Goal: Obtain resource: Download file/media

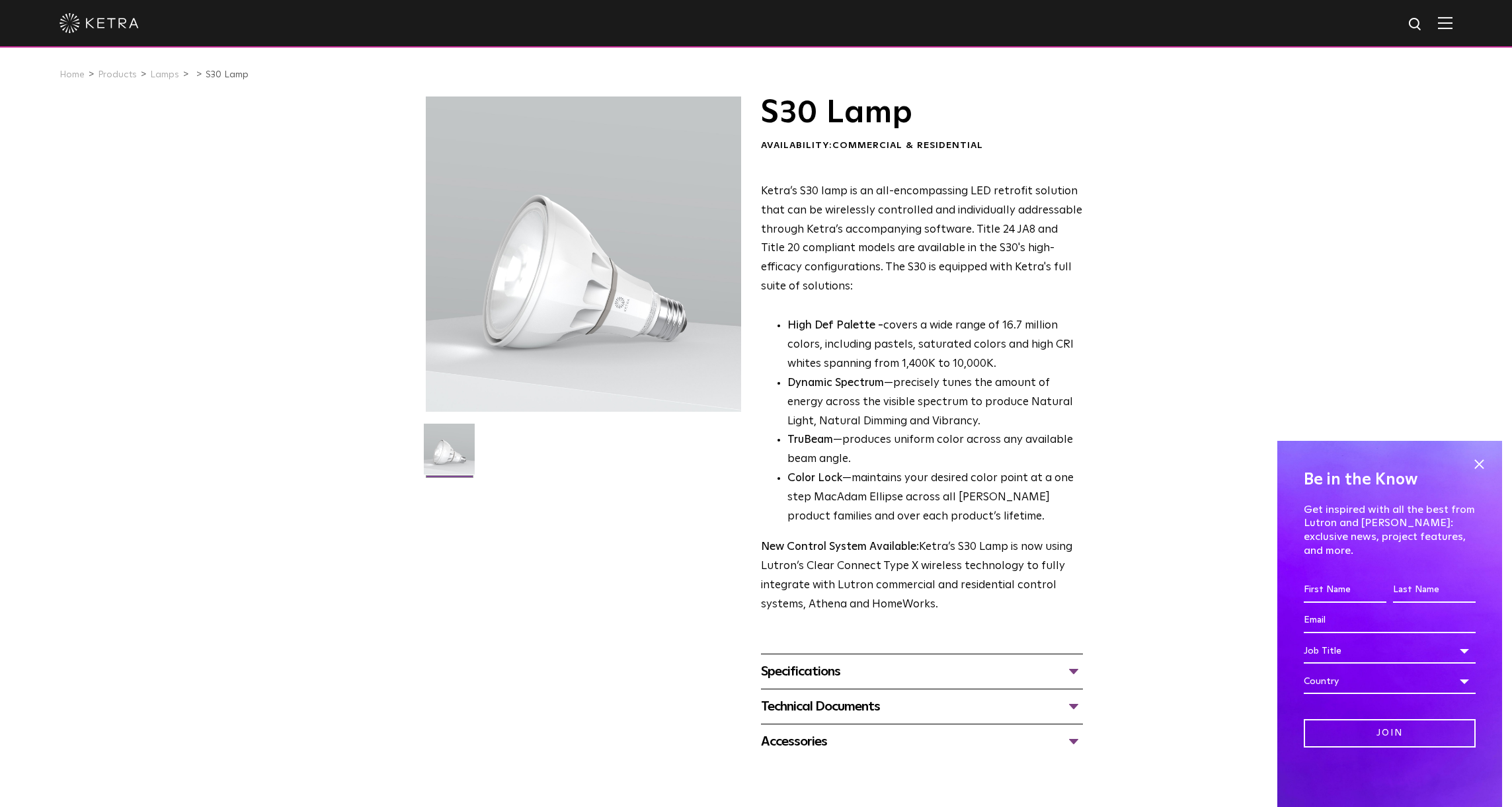
click at [1075, 667] on div "Specifications" at bounding box center [922, 671] width 322 height 21
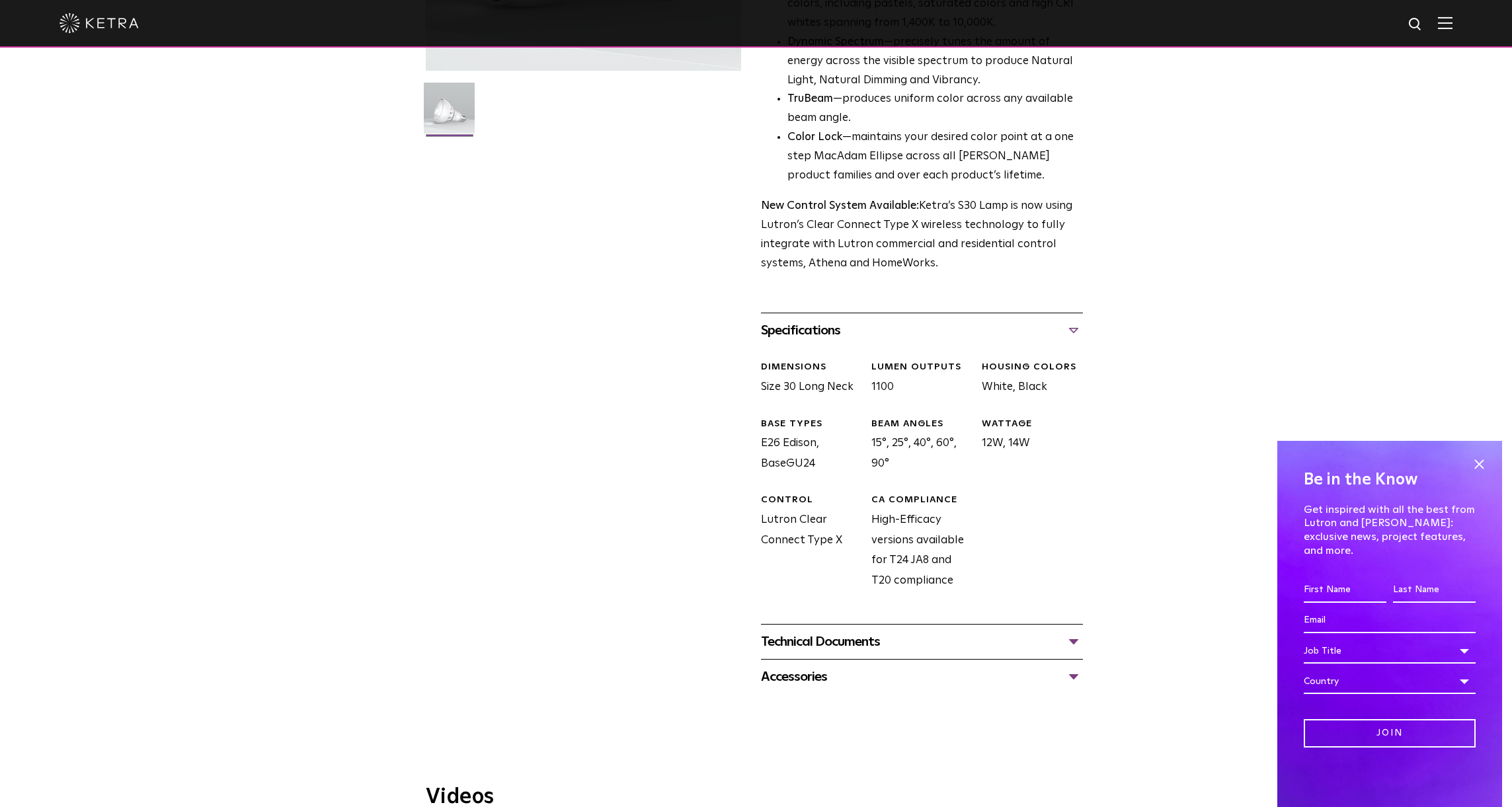
scroll to position [396, 0]
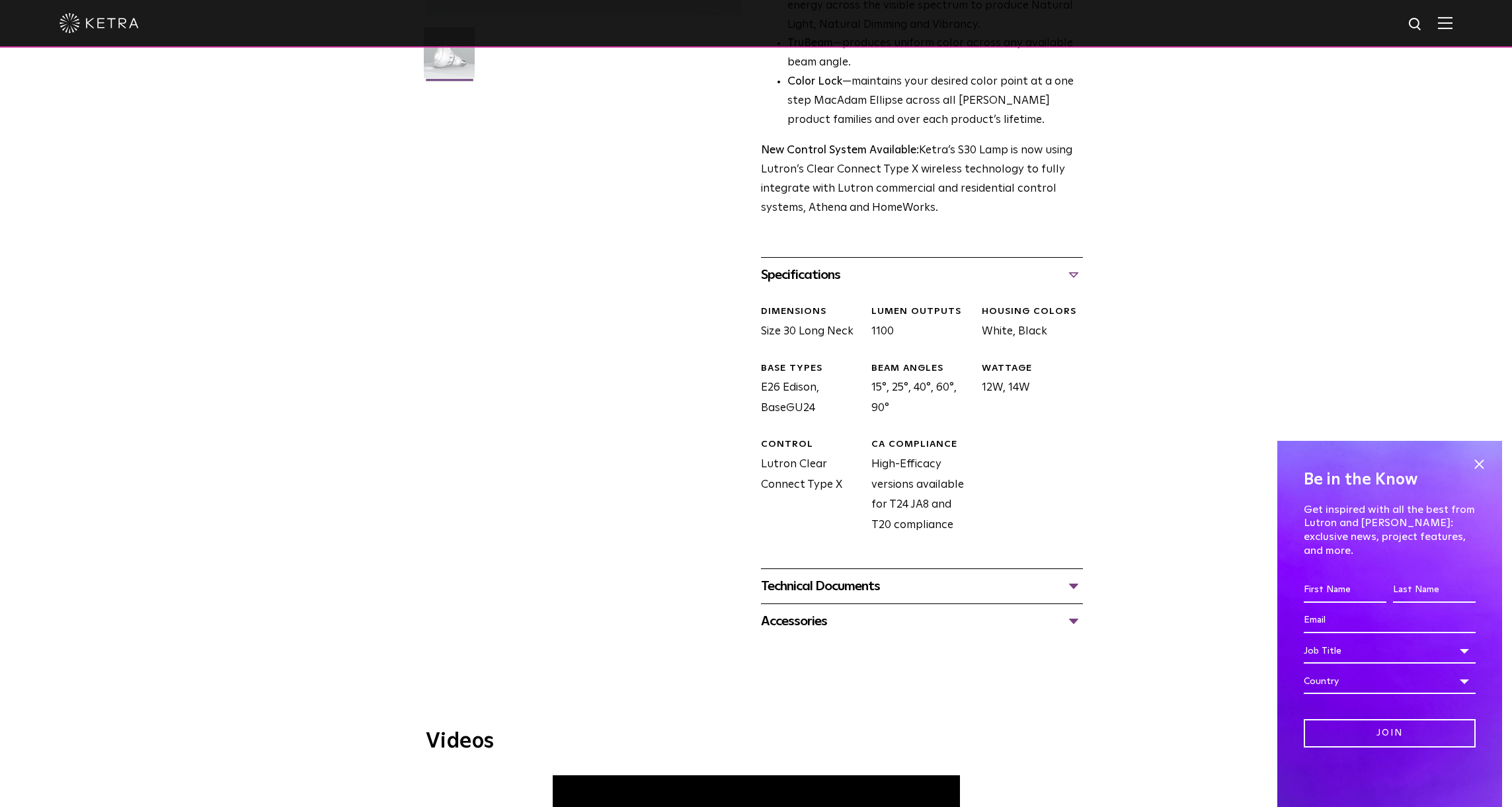
click at [1065, 585] on div "Technical Documents" at bounding box center [922, 585] width 322 height 21
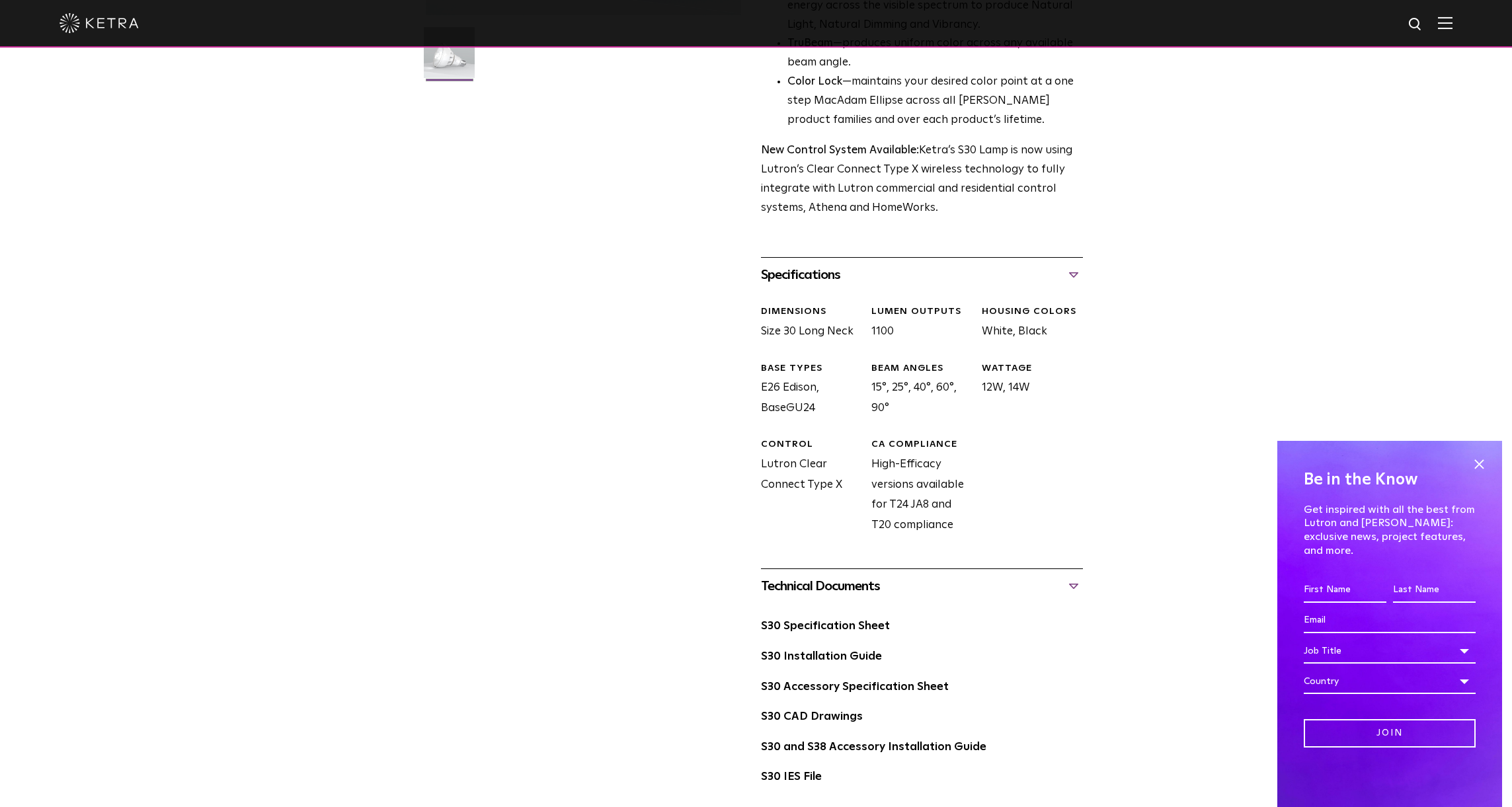
click at [221, 217] on div "S30 Lamp Availability: Commercial & Residential Ketra’s S30 lamp is an all-enco…" at bounding box center [756, 273] width 1512 height 1147
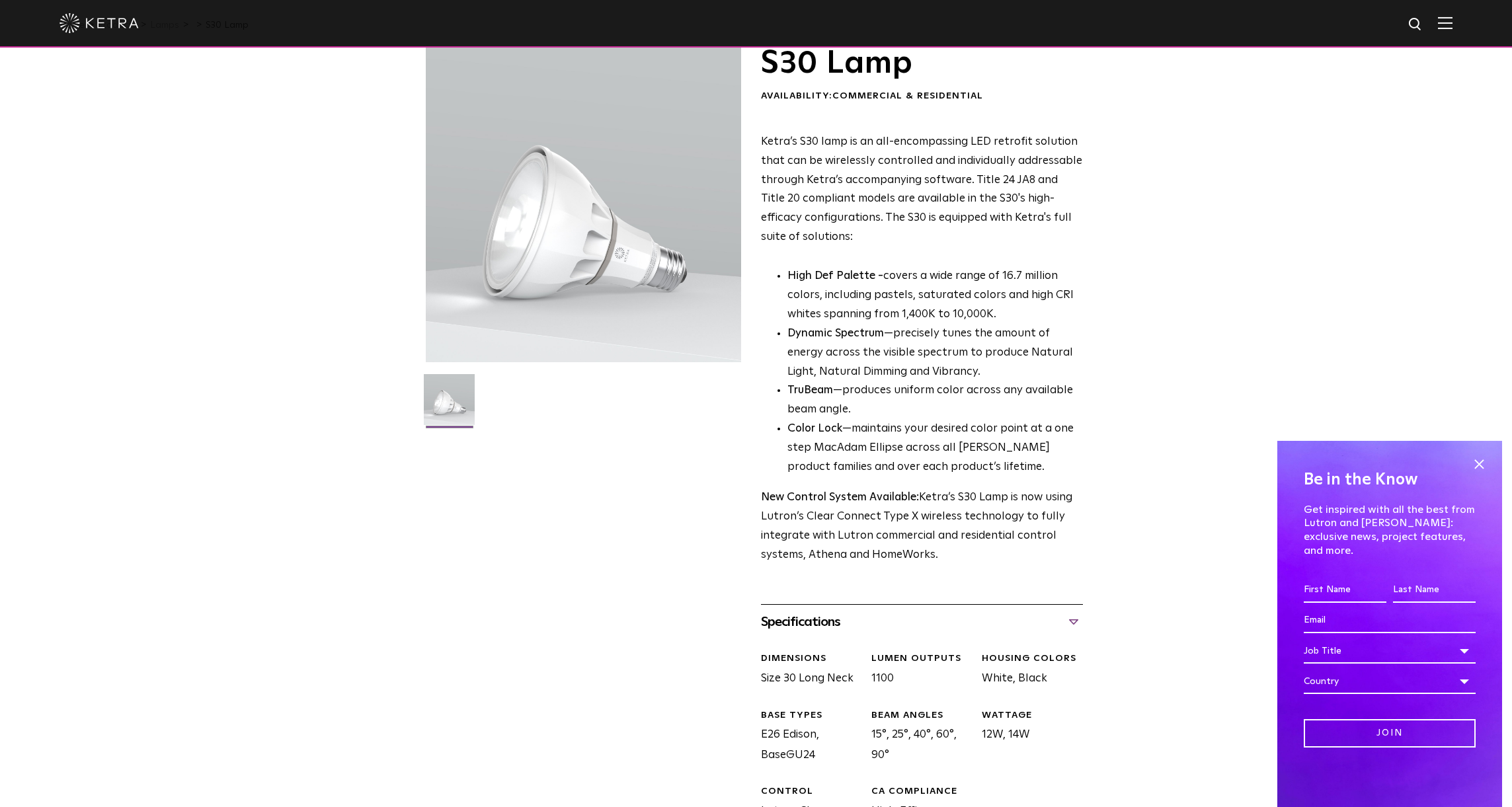
scroll to position [0, 0]
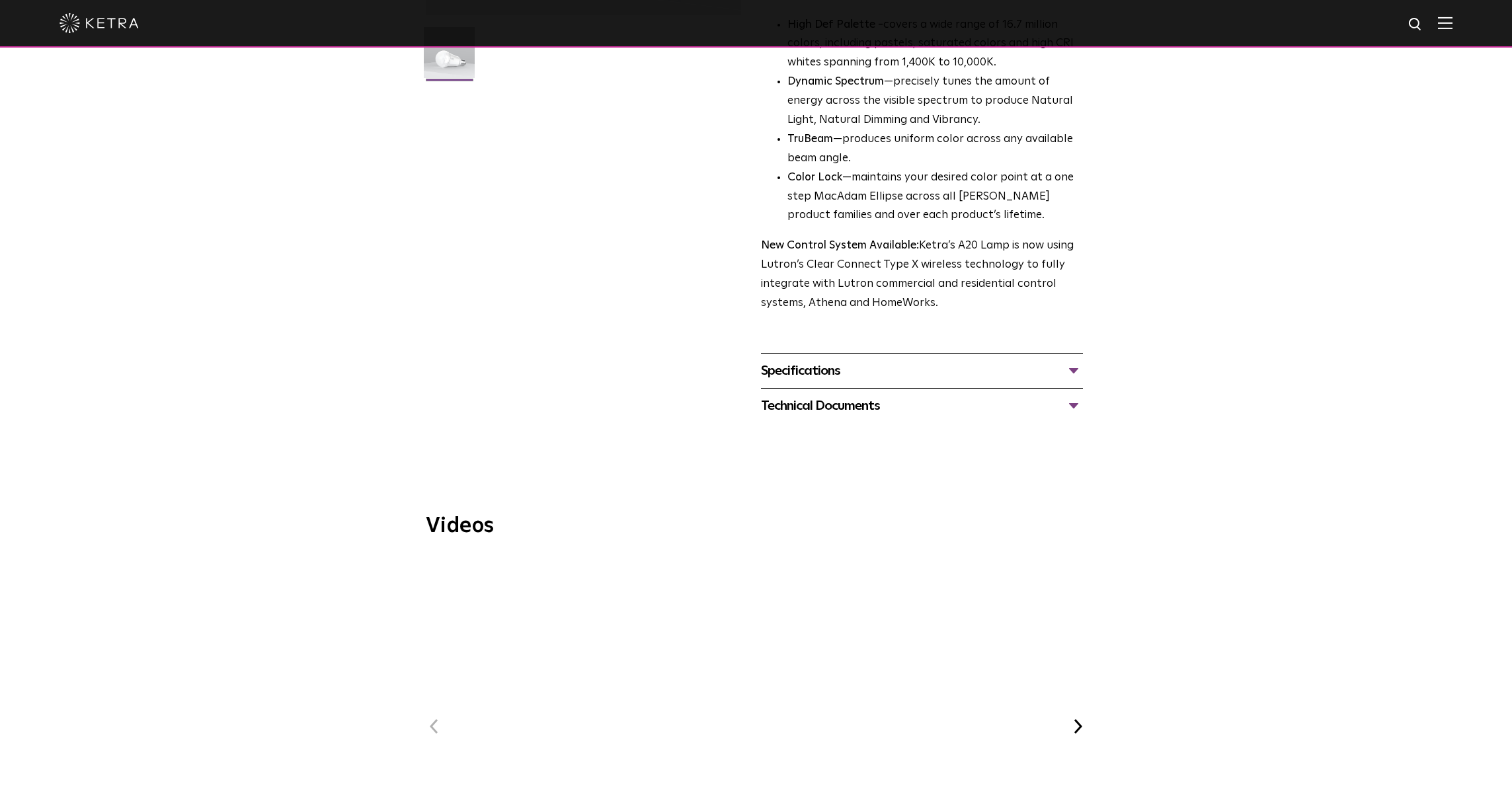
click at [1069, 360] on div "Specifications" at bounding box center [922, 370] width 322 height 21
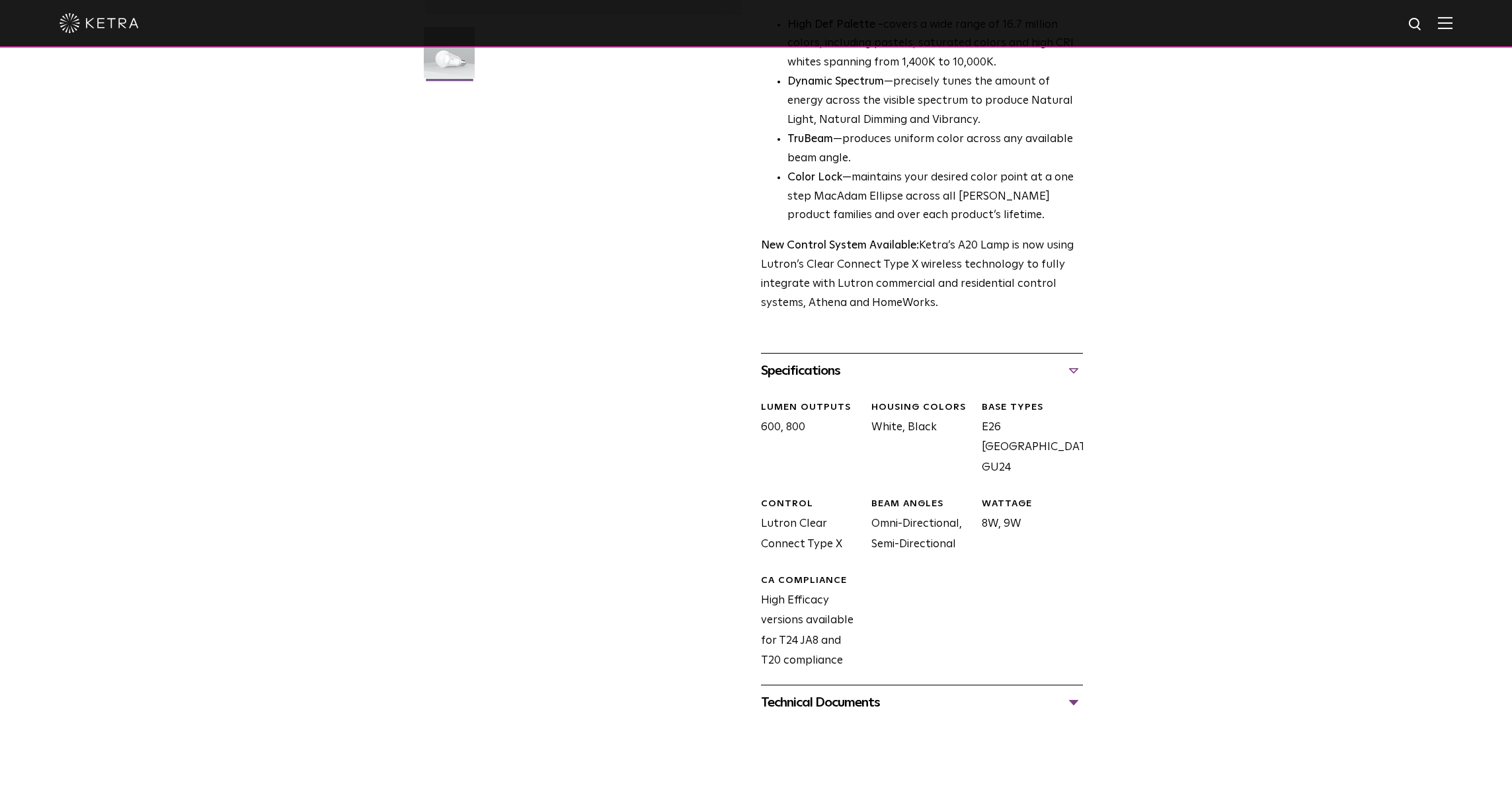
click at [1075, 360] on div "Specifications" at bounding box center [922, 370] width 322 height 21
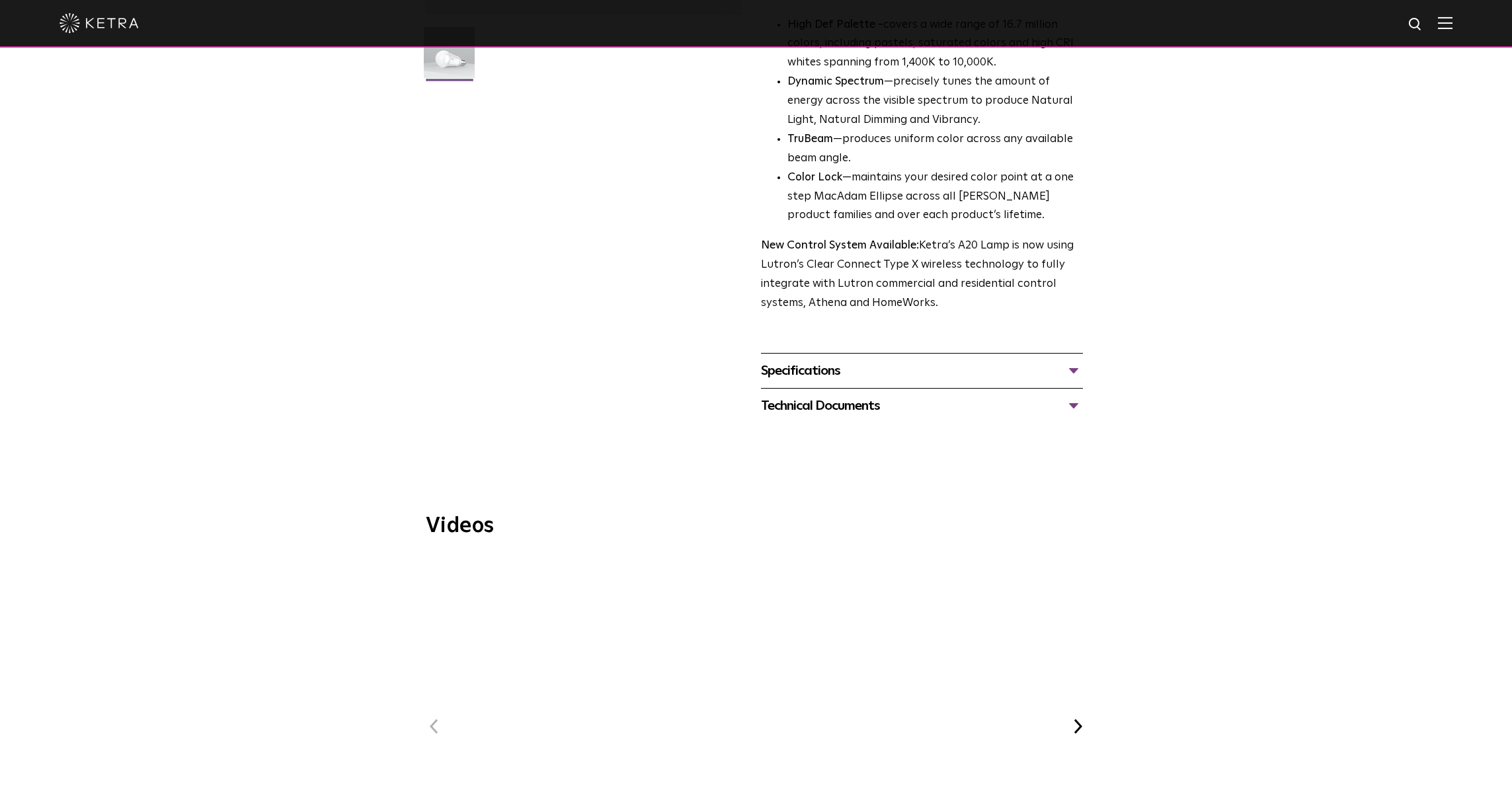
click at [1070, 395] on div "Technical Documents" at bounding box center [922, 405] width 322 height 21
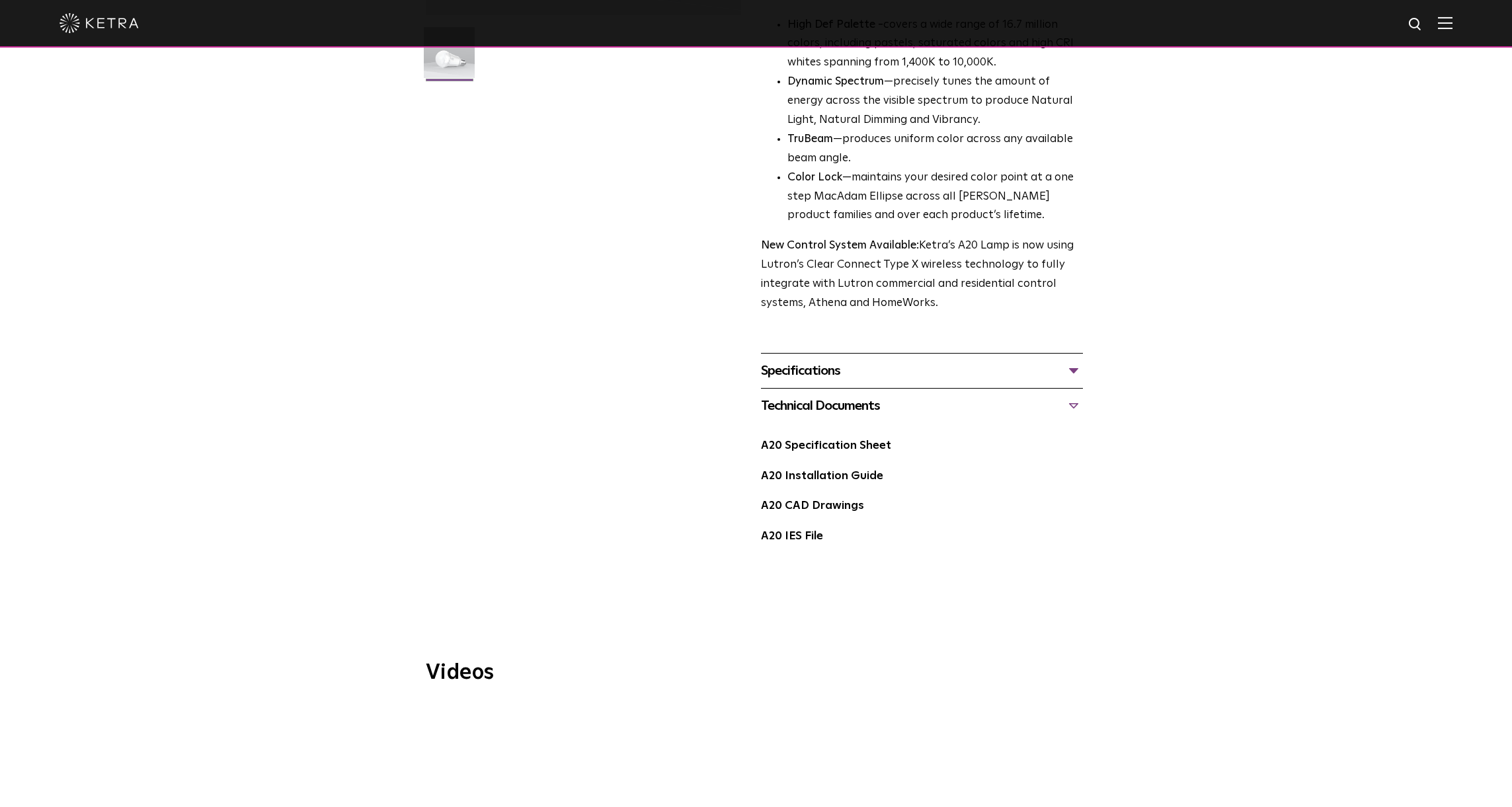
click at [834, 501] on link "A20 CAD Drawings" at bounding box center [813, 506] width 103 height 11
